Goal: Task Accomplishment & Management: Manage account settings

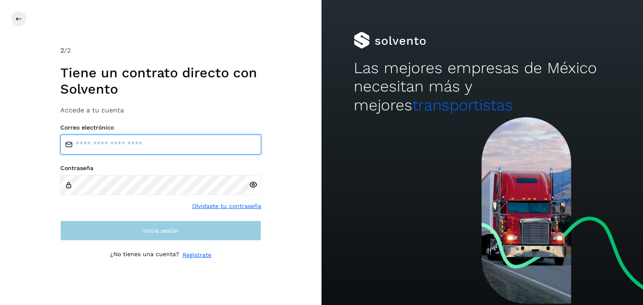
type input "**********"
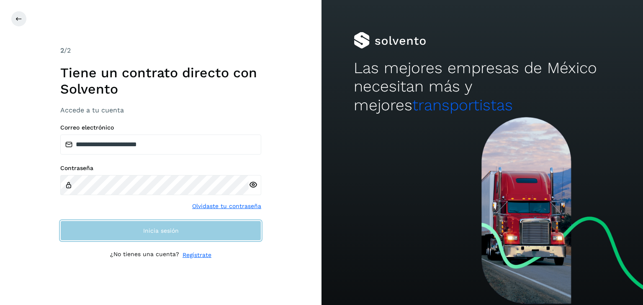
click at [133, 230] on button "Inicia sesión" at bounding box center [160, 231] width 201 height 20
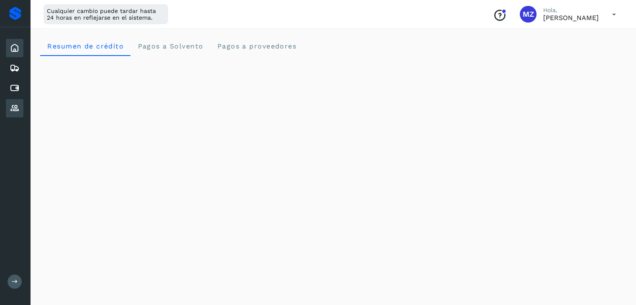
click at [20, 105] on div "Proveedores" at bounding box center [15, 108] width 18 height 18
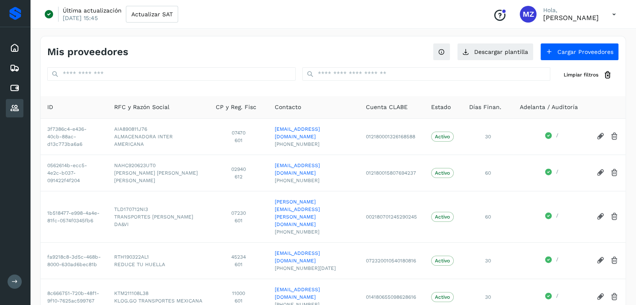
click at [12, 281] on icon at bounding box center [15, 282] width 6 height 6
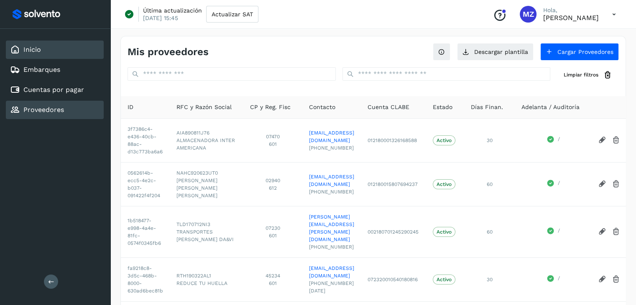
click at [30, 53] on link "Inicio" at bounding box center [32, 50] width 18 height 8
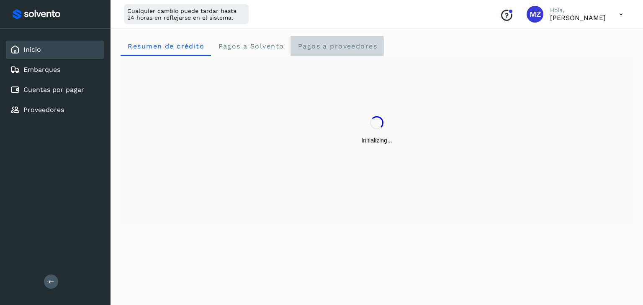
click at [320, 47] on span "Pagos a proveedores" at bounding box center [337, 46] width 80 height 8
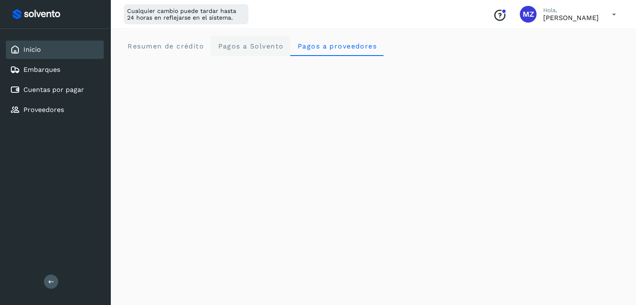
click at [268, 44] on span "Pagos a Solvento" at bounding box center [251, 46] width 66 height 8
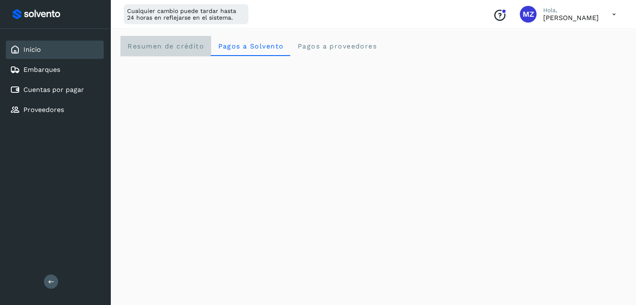
click at [175, 43] on span "Resumen de crédito" at bounding box center [165, 46] width 77 height 8
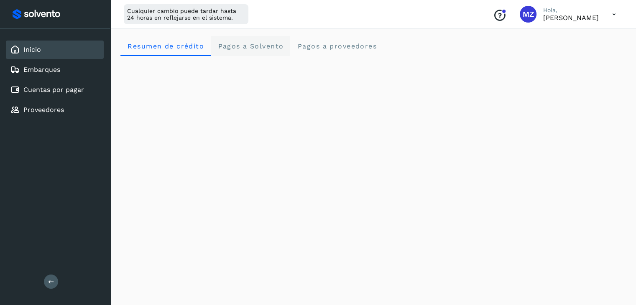
click at [266, 47] on span "Pagos a Solvento" at bounding box center [251, 46] width 66 height 8
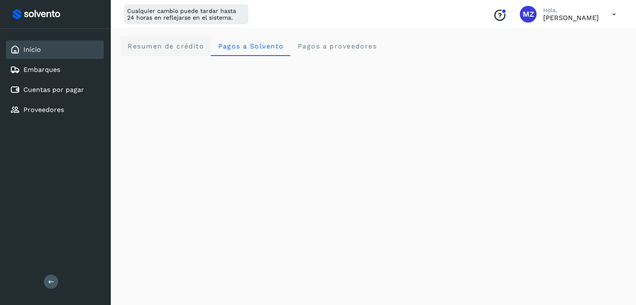
click at [189, 47] on span "Resumen de crédito" at bounding box center [165, 46] width 77 height 8
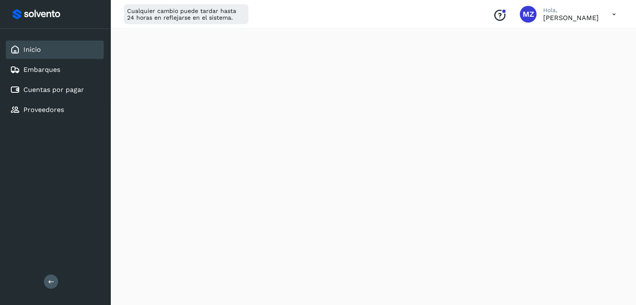
scroll to position [504, 0]
click at [614, 15] on icon at bounding box center [614, 14] width 17 height 17
click at [595, 58] on div "Cerrar sesión" at bounding box center [573, 54] width 100 height 16
